Goal: Communication & Community: Participate in discussion

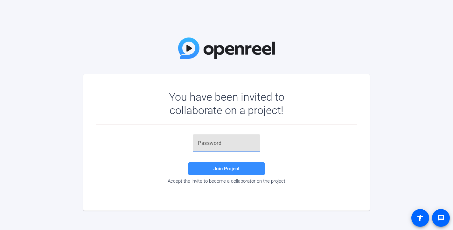
click at [230, 146] on input "text" at bounding box center [226, 144] width 57 height 8
paste input "u-kgs_"
type input "u-kgs_"
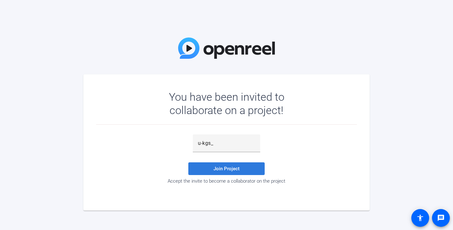
click at [240, 167] on span at bounding box center [226, 168] width 76 height 15
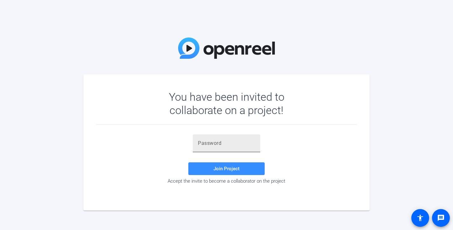
click at [241, 145] on input "text" at bounding box center [226, 144] width 57 height 8
paste input "+&9Nky"
type input "+&9Nky"
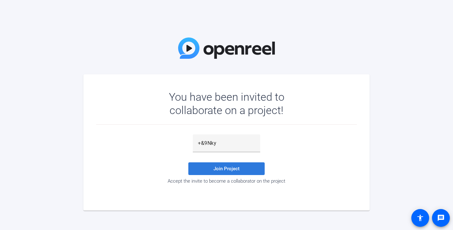
click at [243, 168] on span at bounding box center [226, 168] width 76 height 15
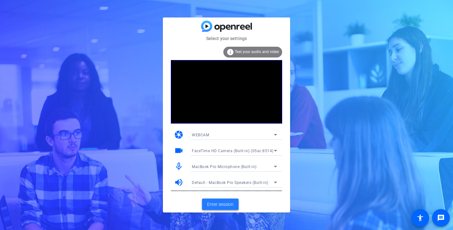
click at [228, 203] on span "Enter session" at bounding box center [220, 204] width 26 height 7
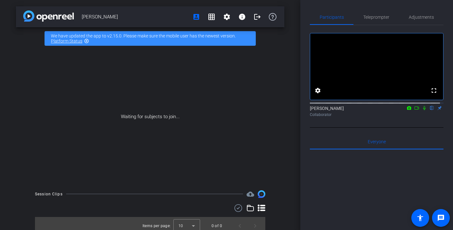
click at [259, 77] on div "Waiting for subjects to join..." at bounding box center [150, 117] width 269 height 135
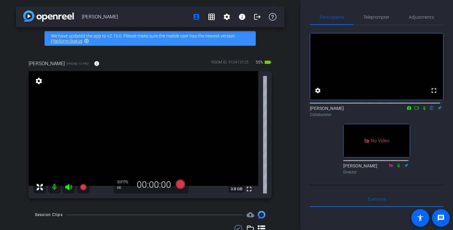
click at [415, 110] on icon at bounding box center [417, 108] width 4 height 3
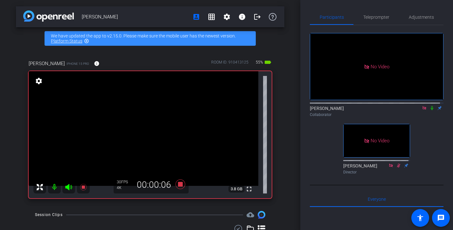
click at [431, 110] on icon at bounding box center [432, 108] width 3 height 4
click at [431, 110] on icon at bounding box center [433, 108] width 4 height 4
click at [431, 110] on icon at bounding box center [432, 108] width 3 height 4
click at [431, 110] on icon at bounding box center [433, 108] width 4 height 4
click at [431, 110] on icon at bounding box center [432, 108] width 3 height 4
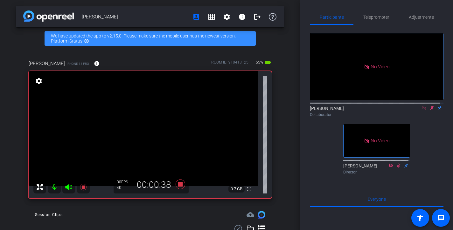
click at [430, 110] on icon at bounding box center [432, 108] width 5 height 4
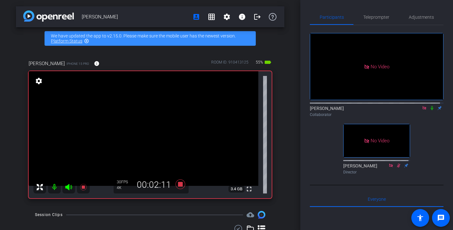
click at [430, 110] on icon at bounding box center [432, 108] width 5 height 4
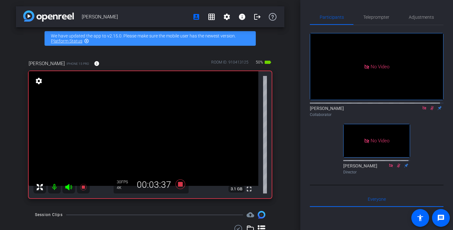
click at [430, 110] on icon at bounding box center [432, 108] width 5 height 4
click at [422, 110] on icon at bounding box center [424, 108] width 5 height 4
click at [415, 110] on icon at bounding box center [416, 108] width 5 height 4
click at [423, 110] on icon at bounding box center [425, 108] width 4 height 4
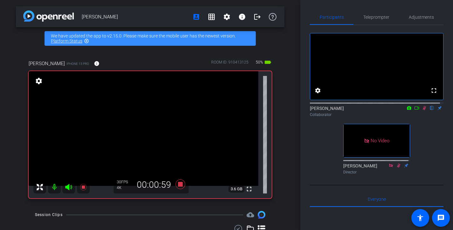
click at [423, 110] on icon at bounding box center [425, 108] width 4 height 4
click at [415, 110] on icon at bounding box center [416, 108] width 5 height 4
click at [430, 110] on icon at bounding box center [432, 108] width 5 height 4
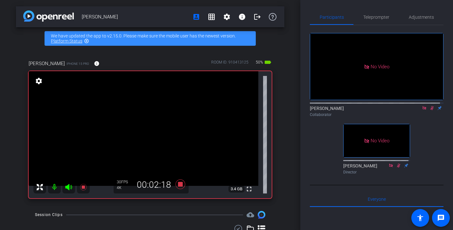
click at [430, 110] on icon at bounding box center [432, 108] width 5 height 4
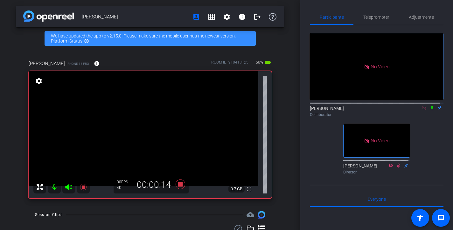
click at [430, 110] on icon at bounding box center [432, 108] width 5 height 4
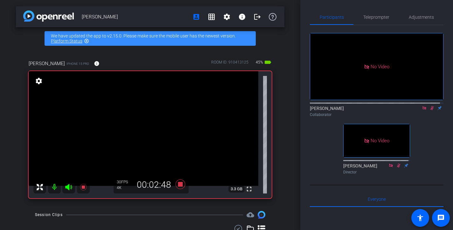
click at [430, 110] on icon at bounding box center [432, 108] width 5 height 4
drag, startPoint x: 428, startPoint y: 116, endPoint x: 431, endPoint y: 127, distance: 11.4
click at [431, 127] on div "No Video Souzan Alavi Collaborator No Video Brian Curp Director" at bounding box center [377, 101] width 134 height 152
click at [431, 110] on icon at bounding box center [432, 108] width 5 height 4
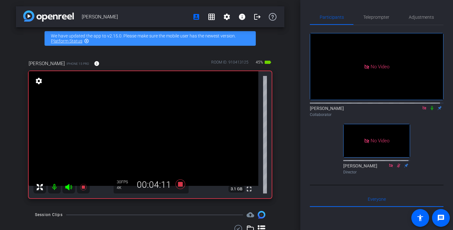
click at [430, 110] on icon at bounding box center [432, 108] width 5 height 4
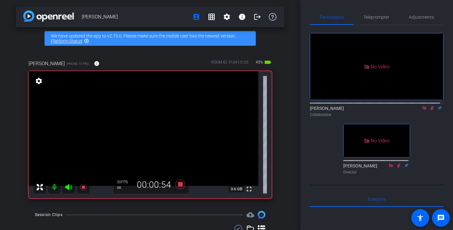
click at [430, 110] on icon at bounding box center [432, 108] width 5 height 4
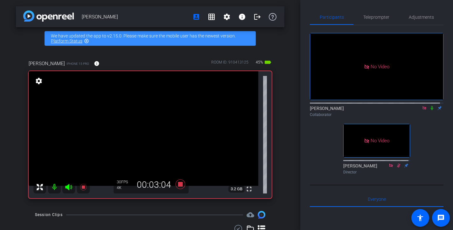
click at [430, 110] on icon at bounding box center [432, 108] width 5 height 4
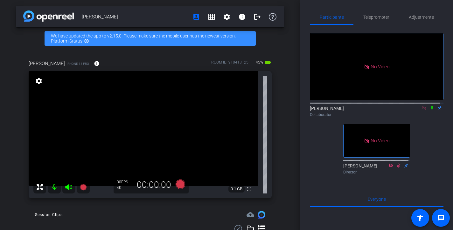
click at [430, 110] on icon at bounding box center [432, 108] width 5 height 4
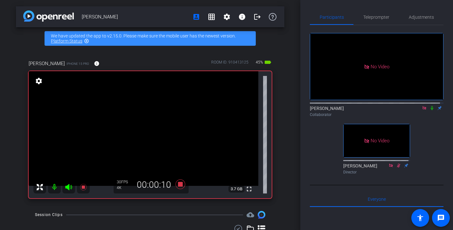
click at [430, 110] on icon at bounding box center [432, 108] width 5 height 4
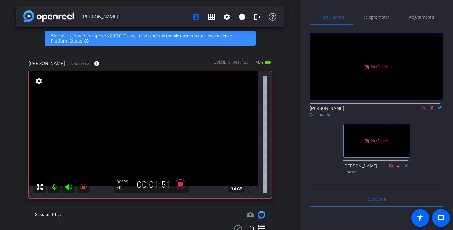
click at [430, 110] on icon at bounding box center [432, 108] width 5 height 4
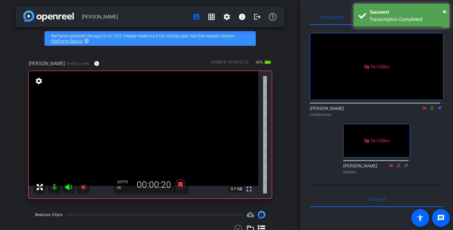
click at [430, 110] on icon at bounding box center [432, 108] width 5 height 4
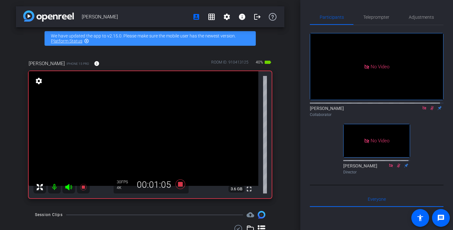
click at [430, 110] on icon at bounding box center [432, 108] width 5 height 4
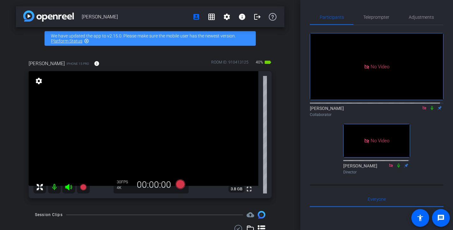
click at [285, 67] on div "Dan Callagy account_box grid_on settings info logout We have updated the app to…" at bounding box center [150, 115] width 300 height 230
click at [285, 78] on div "Dan Callagy account_box grid_on settings info logout We have updated the app to…" at bounding box center [150, 115] width 300 height 230
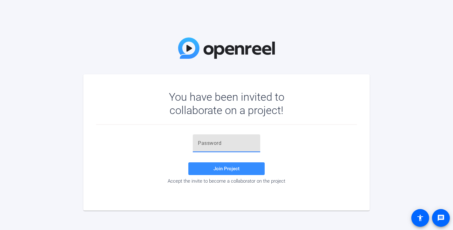
click at [229, 142] on input "text" at bounding box center [226, 144] width 57 height 8
click at [223, 145] on input "text" at bounding box center [226, 144] width 57 height 8
paste input "LjOBny"
type input "LjOBny"
click at [233, 165] on span at bounding box center [226, 168] width 76 height 15
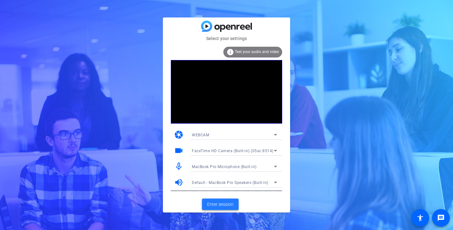
click at [221, 202] on span "Enter session" at bounding box center [220, 204] width 26 height 7
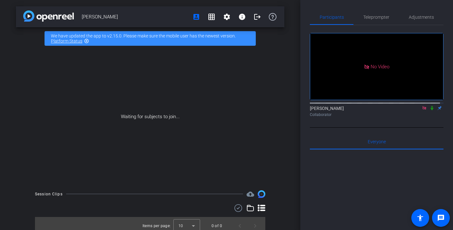
click at [430, 110] on icon at bounding box center [432, 108] width 5 height 4
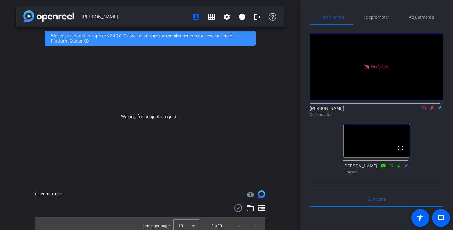
click at [430, 110] on icon at bounding box center [432, 108] width 5 height 4
click at [422, 110] on icon at bounding box center [424, 108] width 5 height 4
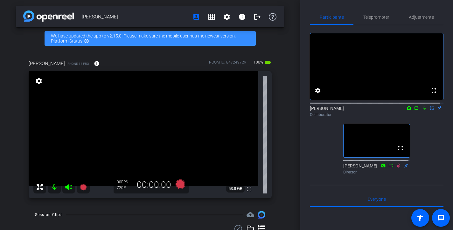
click at [439, 168] on div "fullscreen settings [PERSON_NAME] flip Collaborator fullscreen [PERSON_NAME] Di…" at bounding box center [377, 101] width 134 height 152
click at [414, 110] on icon at bounding box center [416, 108] width 5 height 4
click at [431, 110] on icon at bounding box center [432, 108] width 3 height 4
click at [430, 110] on icon at bounding box center [432, 108] width 5 height 4
click at [423, 110] on icon at bounding box center [424, 108] width 5 height 4
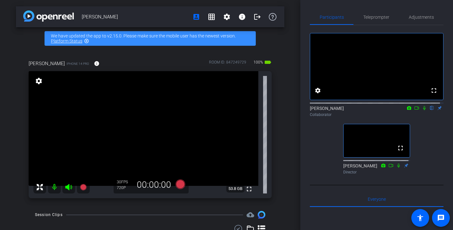
click at [417, 130] on div "fullscreen settings [PERSON_NAME] flip Collaborator fullscreen [PERSON_NAME] Di…" at bounding box center [377, 101] width 134 height 152
click at [245, 189] on mat-icon "fullscreen" at bounding box center [249, 190] width 8 height 8
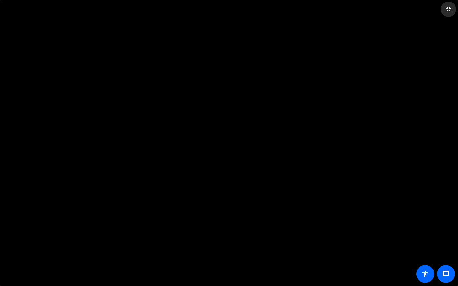
click at [450, 8] on mat-icon "fullscreen_exit" at bounding box center [449, 9] width 8 height 8
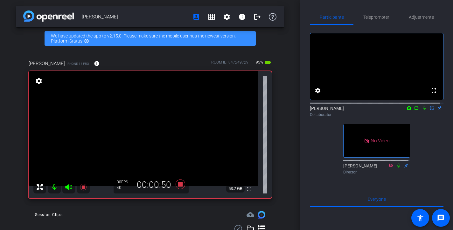
click at [414, 110] on icon at bounding box center [416, 108] width 5 height 4
click at [430, 110] on icon at bounding box center [432, 108] width 5 height 4
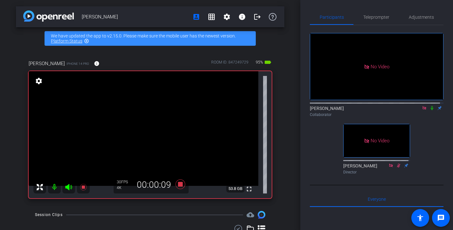
click at [430, 110] on icon at bounding box center [432, 108] width 5 height 4
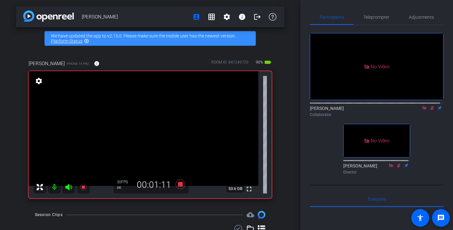
click at [430, 110] on icon at bounding box center [432, 108] width 5 height 4
click at [431, 110] on icon at bounding box center [433, 108] width 4 height 4
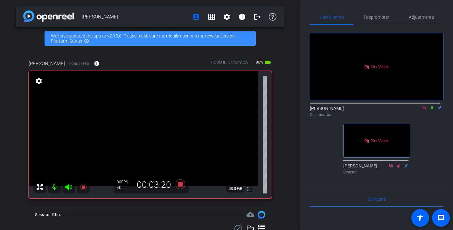
click at [431, 110] on icon at bounding box center [432, 108] width 3 height 4
click at [430, 110] on icon at bounding box center [432, 108] width 5 height 4
click at [431, 110] on icon at bounding box center [432, 108] width 3 height 4
click at [430, 110] on icon at bounding box center [432, 108] width 5 height 4
click at [431, 110] on icon at bounding box center [432, 108] width 3 height 4
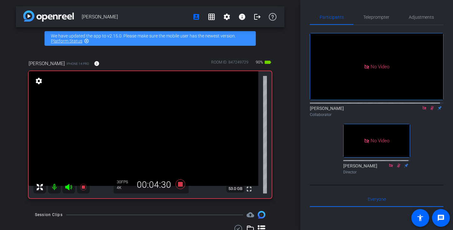
click at [430, 110] on icon at bounding box center [432, 108] width 5 height 4
click at [431, 110] on icon at bounding box center [432, 108] width 3 height 4
click at [430, 110] on icon at bounding box center [432, 108] width 5 height 4
click at [431, 110] on icon at bounding box center [432, 108] width 3 height 4
click at [430, 110] on icon at bounding box center [432, 108] width 5 height 4
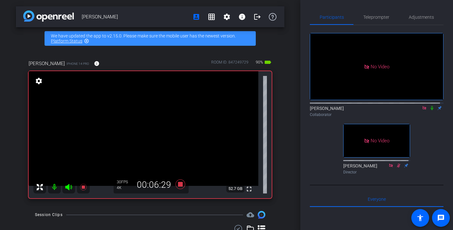
click at [430, 110] on icon at bounding box center [432, 108] width 5 height 4
click at [431, 110] on icon at bounding box center [433, 108] width 4 height 4
click at [430, 110] on icon at bounding box center [432, 108] width 5 height 4
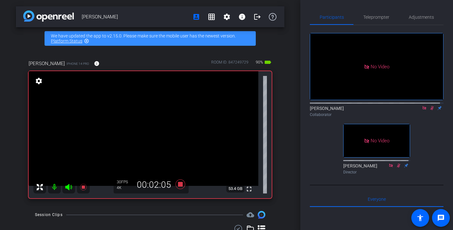
click at [430, 110] on icon at bounding box center [432, 108] width 5 height 4
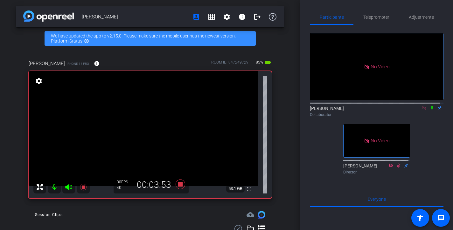
click at [430, 110] on icon at bounding box center [432, 108] width 5 height 4
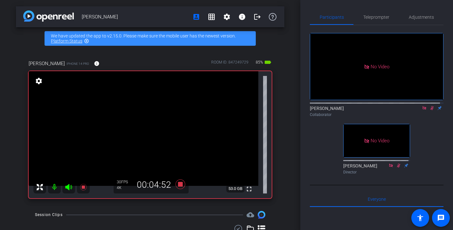
click at [430, 110] on icon at bounding box center [432, 108] width 5 height 4
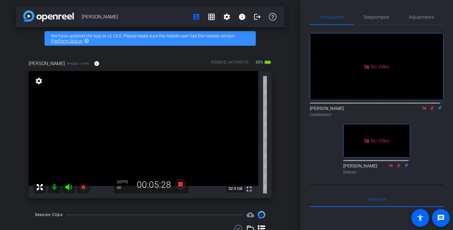
click at [431, 110] on icon at bounding box center [433, 108] width 4 height 4
click at [431, 110] on icon at bounding box center [432, 108] width 3 height 4
click at [431, 110] on icon at bounding box center [433, 108] width 4 height 4
click at [431, 110] on icon at bounding box center [432, 108] width 3 height 4
click at [431, 110] on icon at bounding box center [433, 108] width 4 height 4
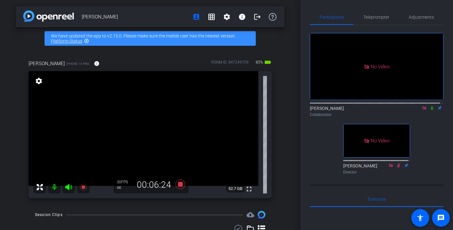
click at [430, 110] on icon at bounding box center [432, 108] width 5 height 4
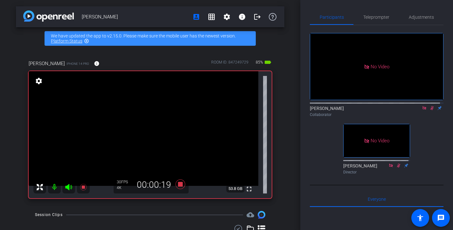
click at [430, 110] on icon at bounding box center [432, 108] width 5 height 4
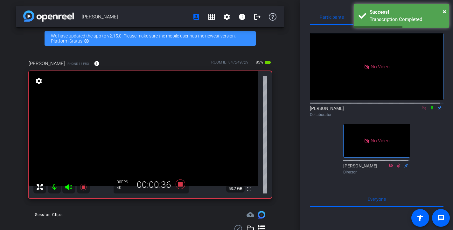
click at [430, 110] on icon at bounding box center [432, 108] width 5 height 4
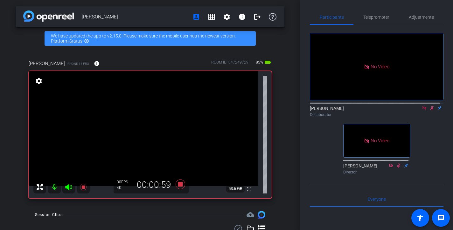
click at [430, 110] on icon at bounding box center [432, 108] width 5 height 4
click at [431, 110] on icon at bounding box center [432, 108] width 5 height 4
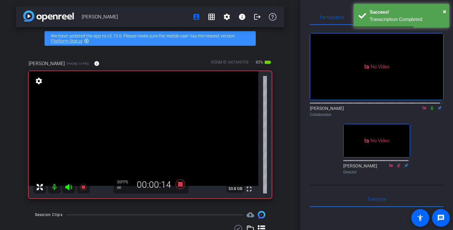
click at [431, 110] on icon at bounding box center [432, 108] width 5 height 4
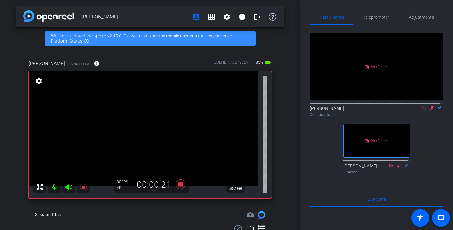
click at [430, 110] on icon at bounding box center [432, 108] width 5 height 4
click at [431, 110] on icon at bounding box center [432, 108] width 3 height 4
click at [431, 110] on icon at bounding box center [433, 108] width 4 height 4
click at [431, 110] on icon at bounding box center [432, 108] width 3 height 4
click at [431, 110] on icon at bounding box center [433, 108] width 4 height 4
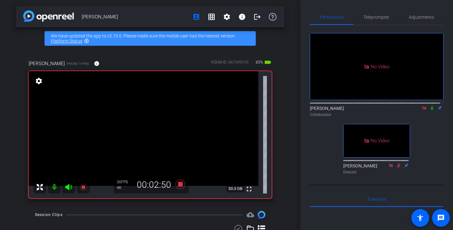
click at [431, 110] on icon at bounding box center [432, 108] width 3 height 4
click at [431, 110] on icon at bounding box center [433, 108] width 4 height 4
click at [431, 110] on icon at bounding box center [432, 108] width 3 height 4
click at [431, 110] on icon at bounding box center [433, 108] width 4 height 4
click at [431, 110] on icon at bounding box center [432, 108] width 3 height 4
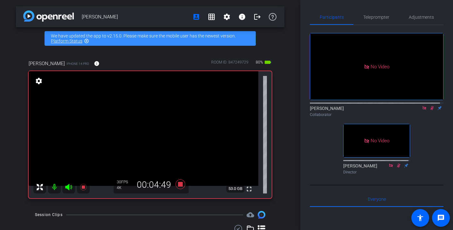
click at [431, 110] on icon at bounding box center [433, 108] width 4 height 4
click at [430, 110] on icon at bounding box center [432, 108] width 5 height 4
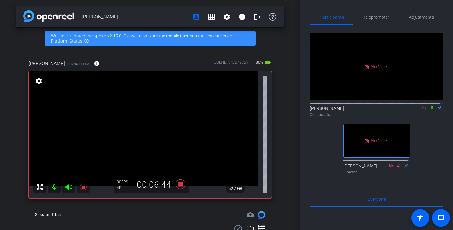
click at [430, 110] on icon at bounding box center [432, 108] width 5 height 4
click at [431, 110] on icon at bounding box center [432, 108] width 3 height 4
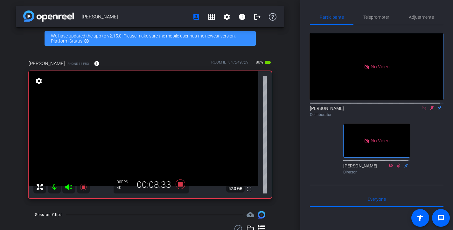
click at [430, 110] on icon at bounding box center [432, 108] width 5 height 4
click at [431, 110] on icon at bounding box center [433, 108] width 4 height 4
click at [430, 110] on icon at bounding box center [432, 108] width 5 height 4
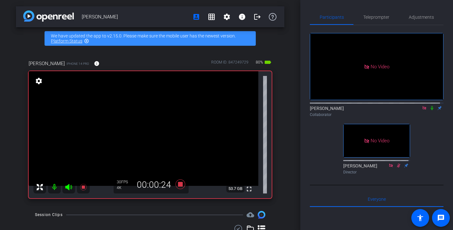
click at [430, 110] on icon at bounding box center [432, 108] width 5 height 4
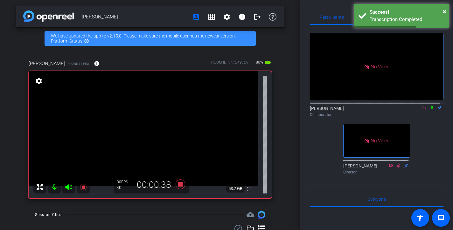
click at [430, 110] on icon at bounding box center [432, 108] width 5 height 4
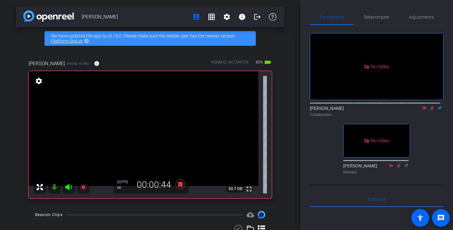
click at [430, 110] on icon at bounding box center [432, 108] width 5 height 4
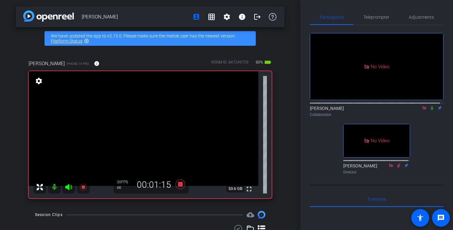
click at [430, 110] on icon at bounding box center [432, 108] width 5 height 4
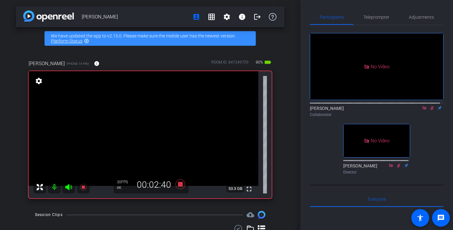
click at [430, 110] on icon at bounding box center [432, 108] width 5 height 4
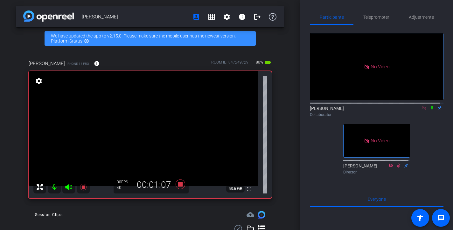
click at [431, 110] on icon at bounding box center [432, 108] width 5 height 4
click at [430, 110] on icon at bounding box center [432, 108] width 5 height 4
click at [431, 110] on icon at bounding box center [432, 108] width 5 height 4
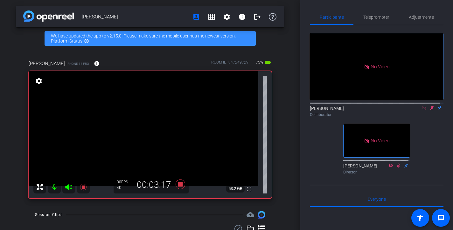
click at [431, 110] on icon at bounding box center [432, 108] width 5 height 4
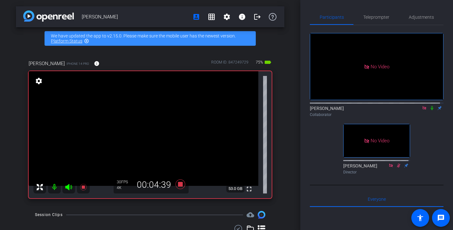
click at [431, 110] on icon at bounding box center [432, 108] width 5 height 4
click at [430, 110] on icon at bounding box center [432, 108] width 5 height 4
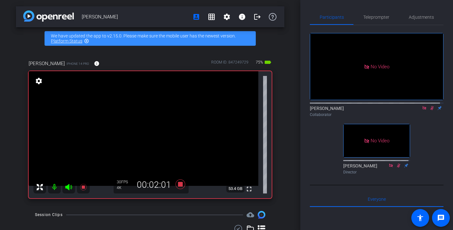
click at [430, 110] on icon at bounding box center [432, 108] width 5 height 4
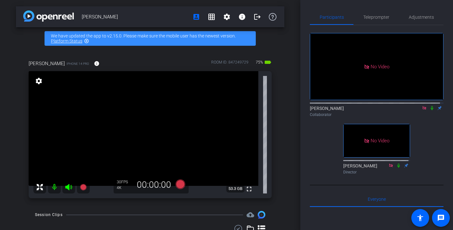
click at [290, 144] on div "[PERSON_NAME] account_box grid_on settings info logout We have updated the app …" at bounding box center [150, 115] width 300 height 230
click at [422, 110] on icon at bounding box center [424, 108] width 5 height 4
